Goal: Check status: Check status

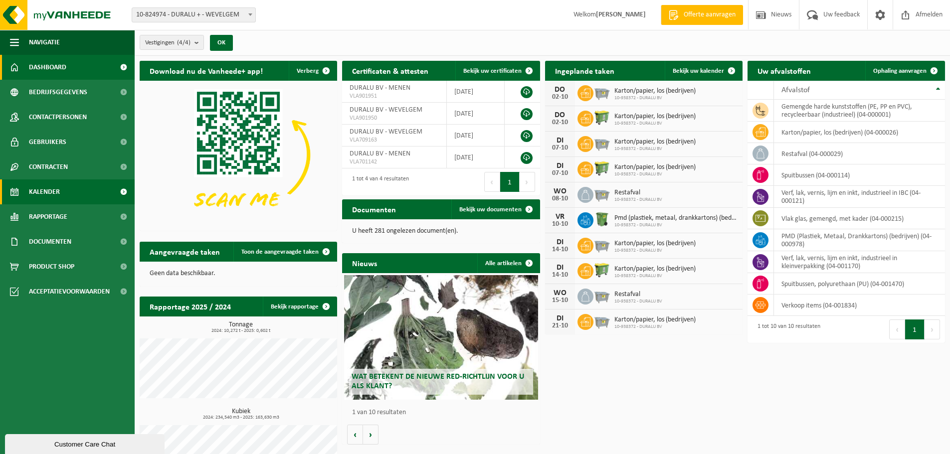
click at [60, 185] on link "Kalender" at bounding box center [67, 191] width 135 height 25
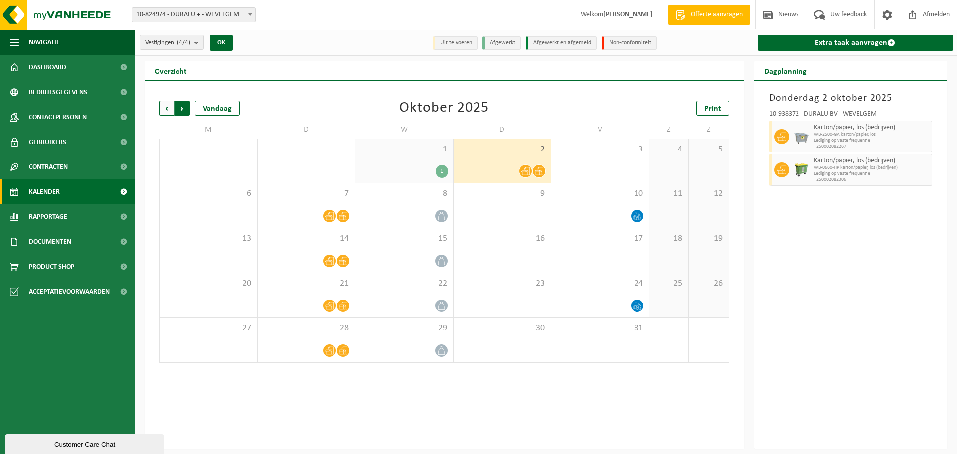
click at [167, 111] on span "Vorige" at bounding box center [167, 108] width 15 height 15
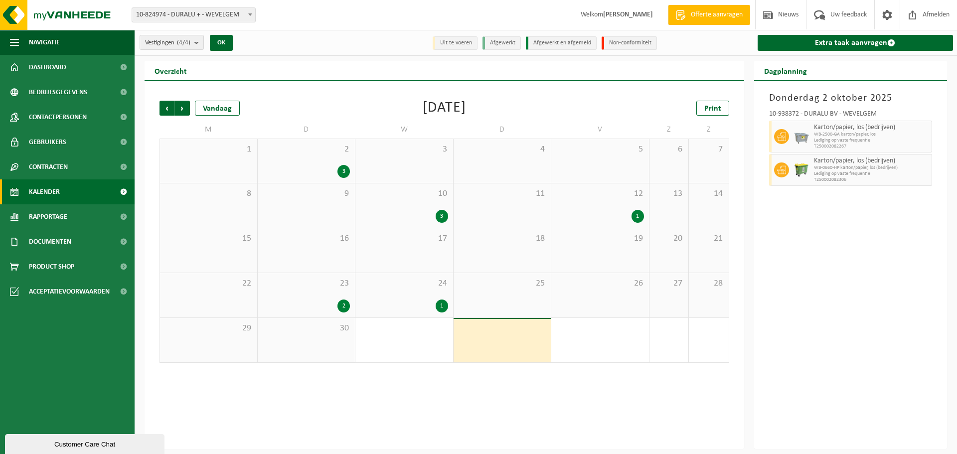
click at [167, 111] on span "Vorige" at bounding box center [167, 108] width 15 height 15
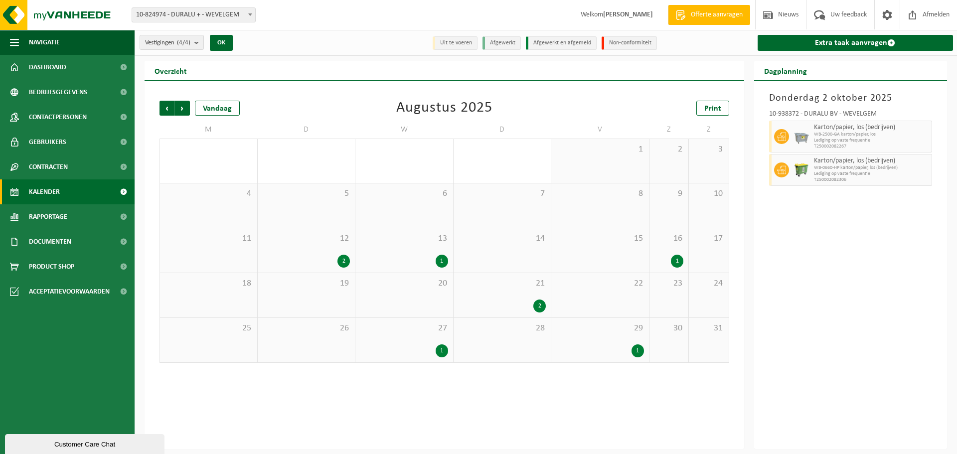
click at [409, 301] on div "20" at bounding box center [404, 295] width 98 height 44
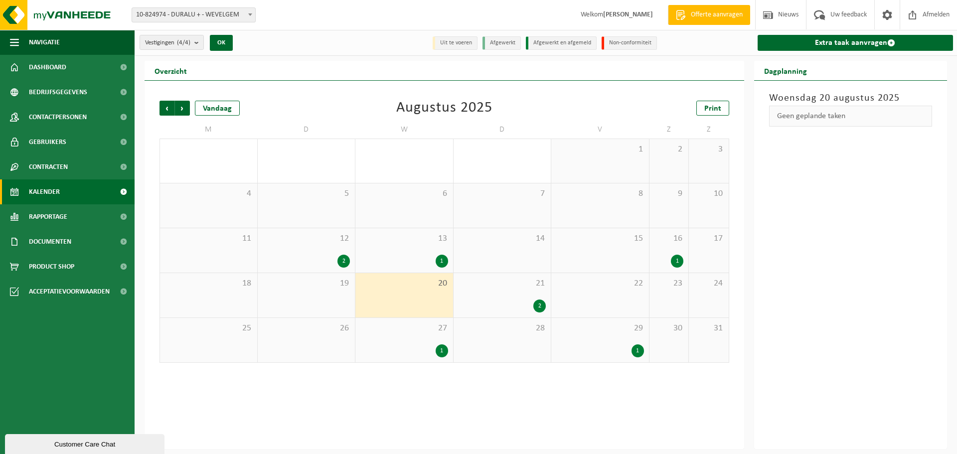
click at [501, 297] on div "21 2" at bounding box center [503, 295] width 98 height 44
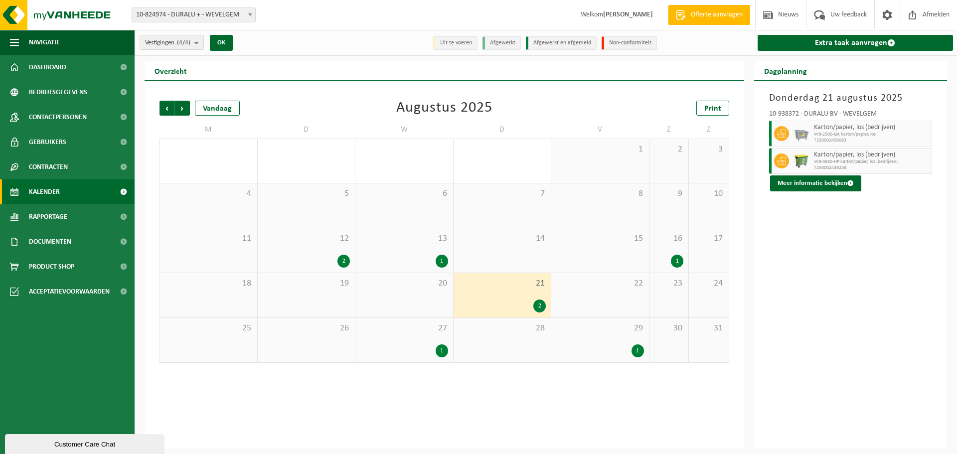
click at [437, 299] on div "20" at bounding box center [404, 295] width 98 height 44
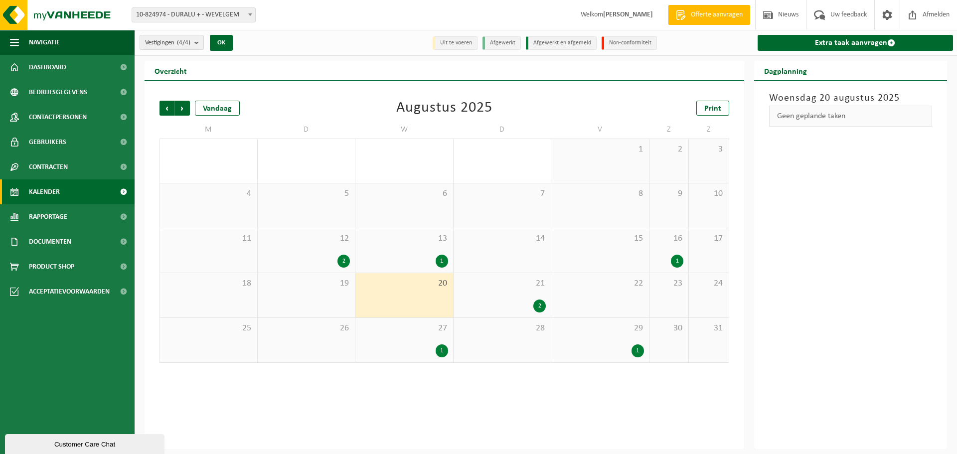
click at [504, 292] on div "21 2" at bounding box center [503, 295] width 98 height 44
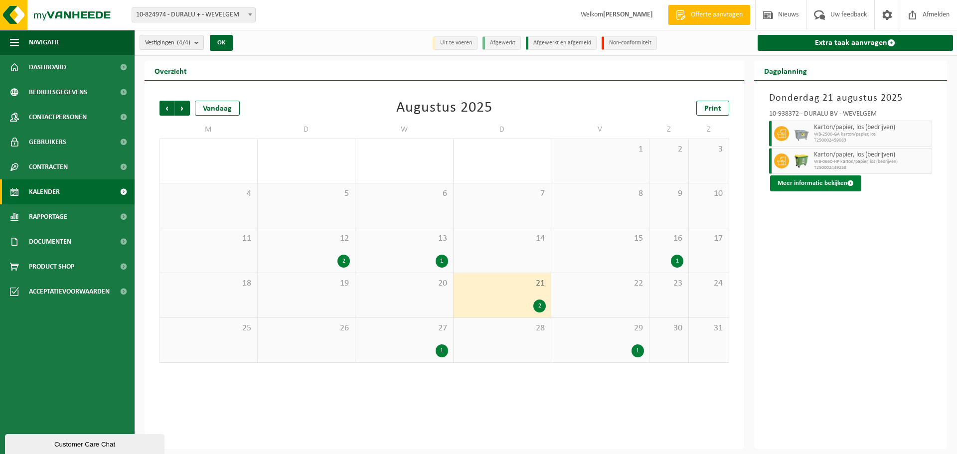
click at [793, 182] on button "Meer informatie bekijken" at bounding box center [815, 183] width 91 height 16
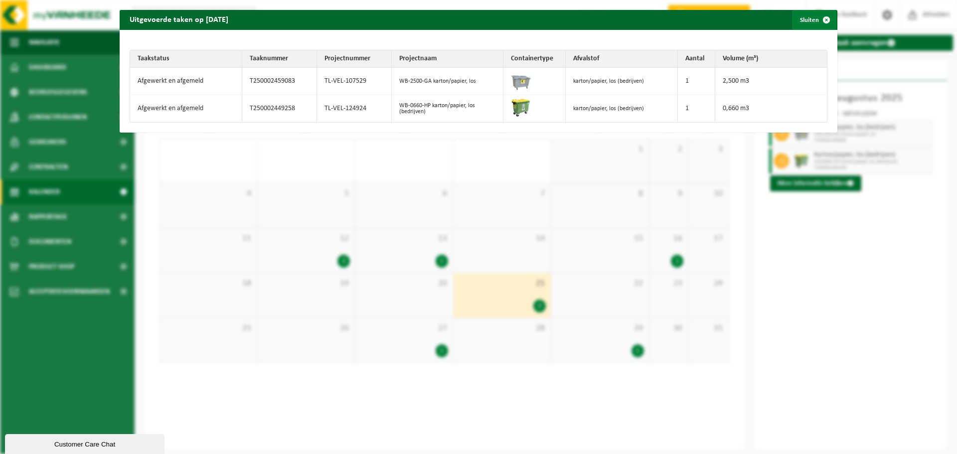
click at [823, 23] on span "button" at bounding box center [826, 20] width 20 height 20
